Goal: Task Accomplishment & Management: Use online tool/utility

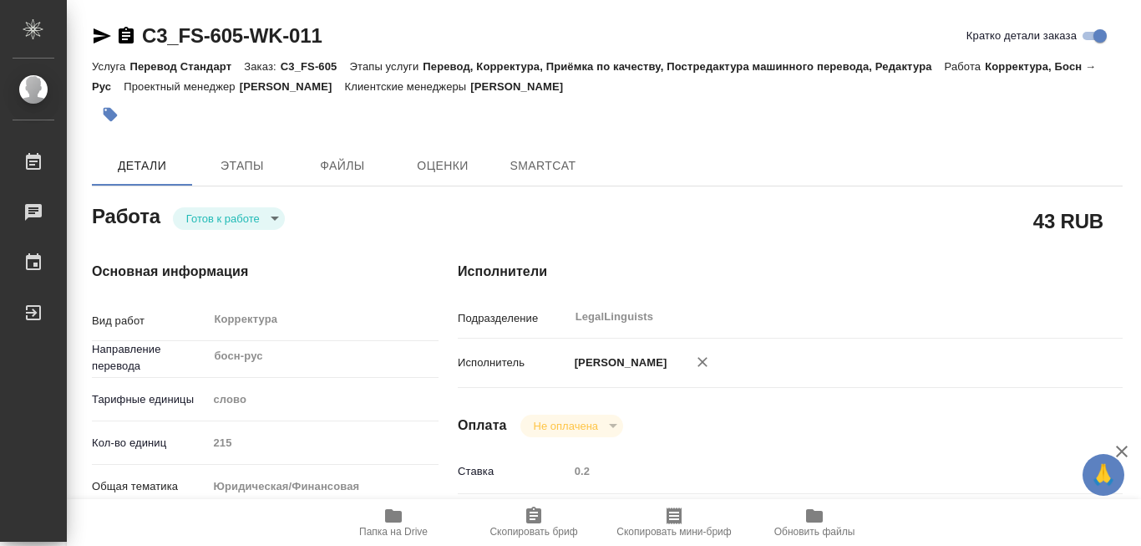
type textarea "x"
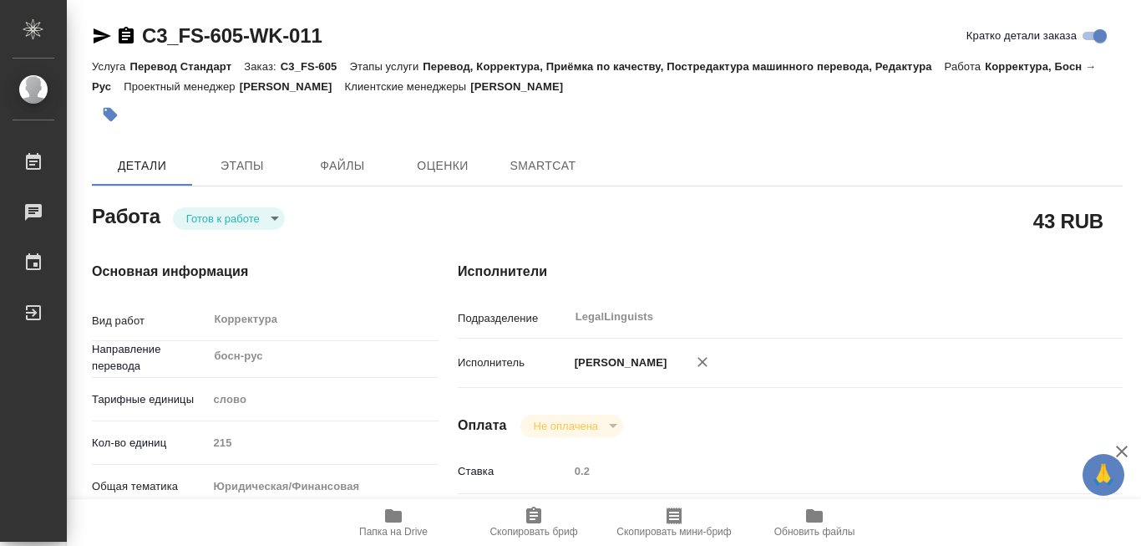
type textarea "x"
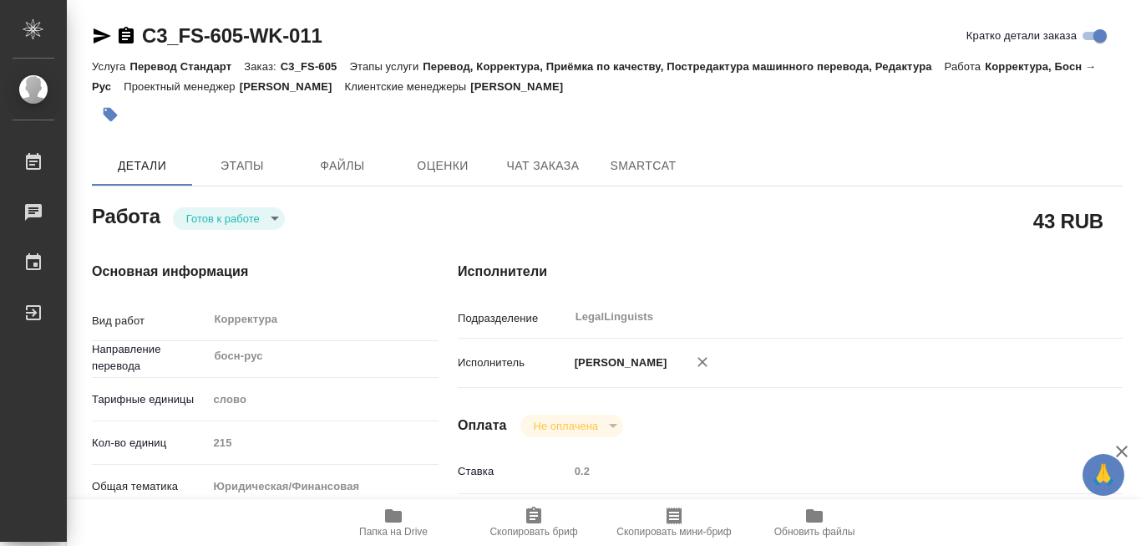
type textarea "x"
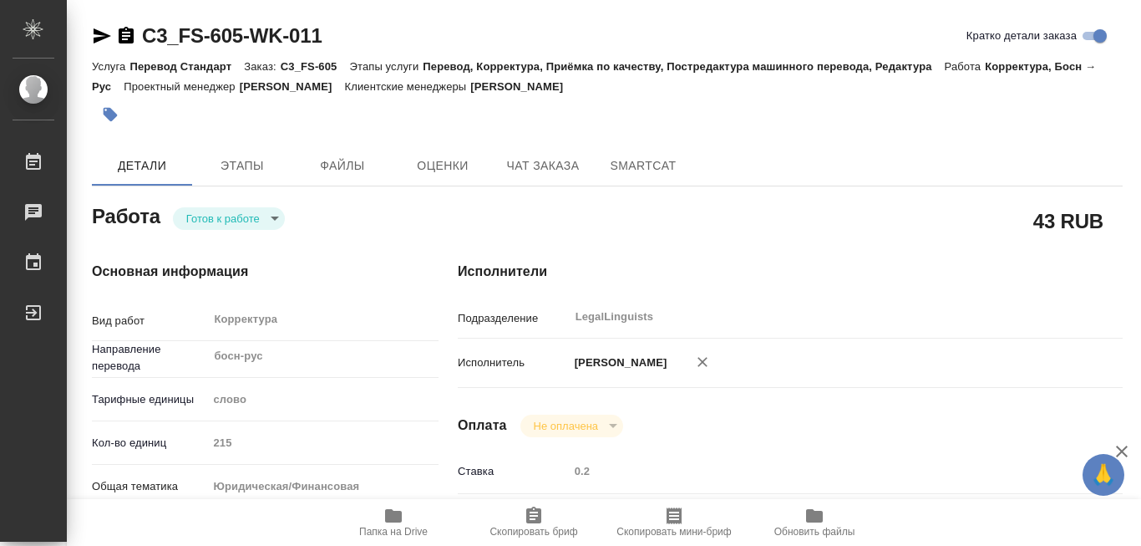
type textarea "x"
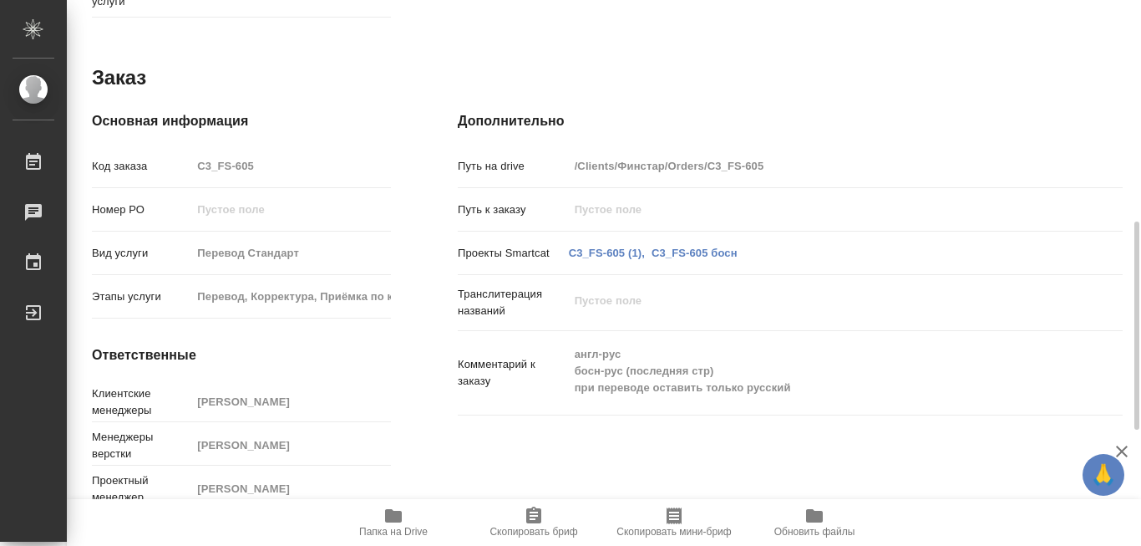
scroll to position [801, 0]
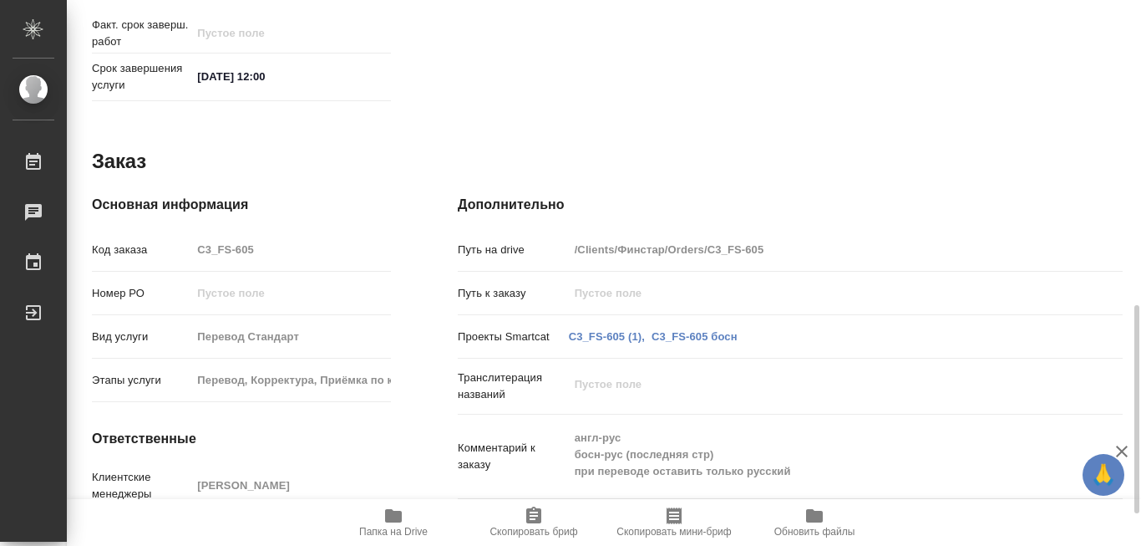
click at [392, 516] on icon "button" at bounding box center [393, 515] width 17 height 13
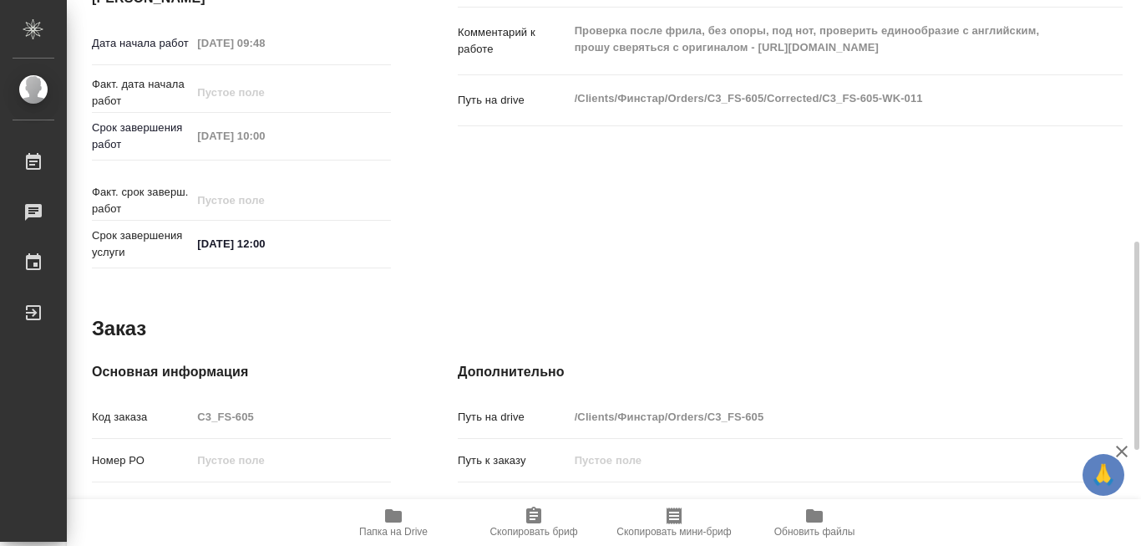
scroll to position [550, 0]
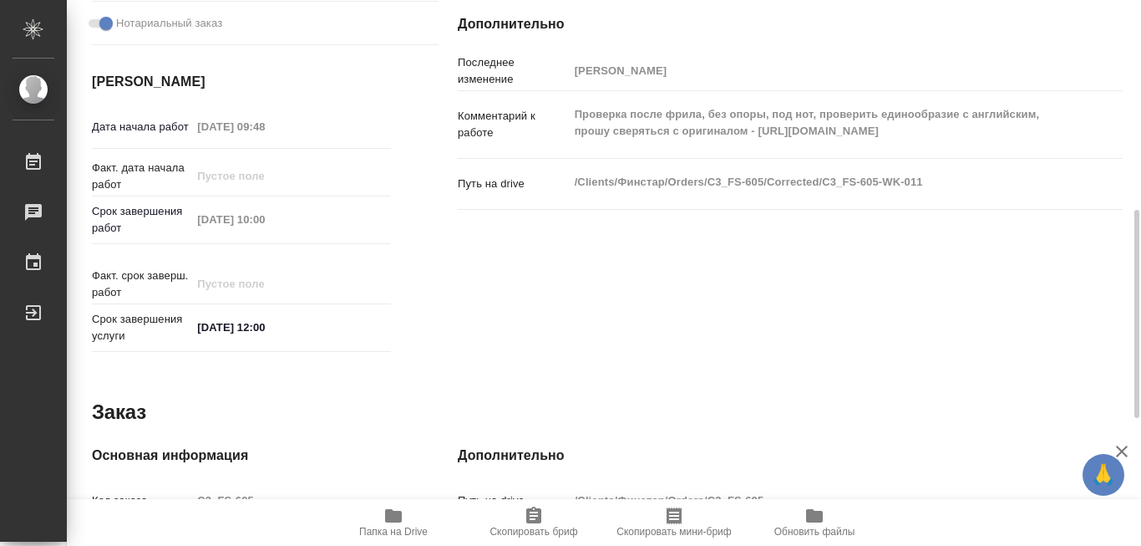
type textarea "x"
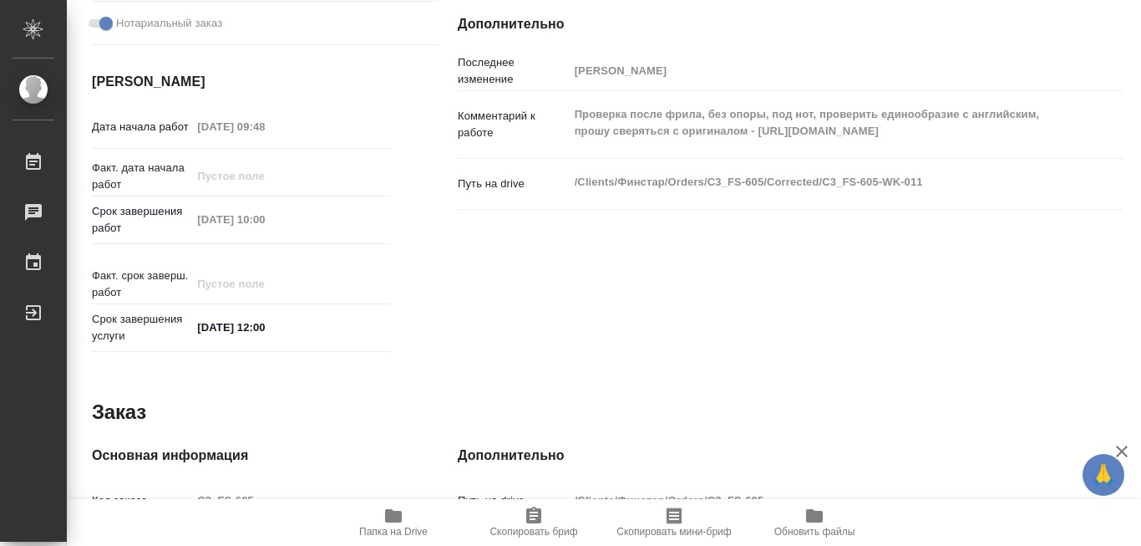
type textarea "x"
